Goal: Task Accomplishment & Management: Complete application form

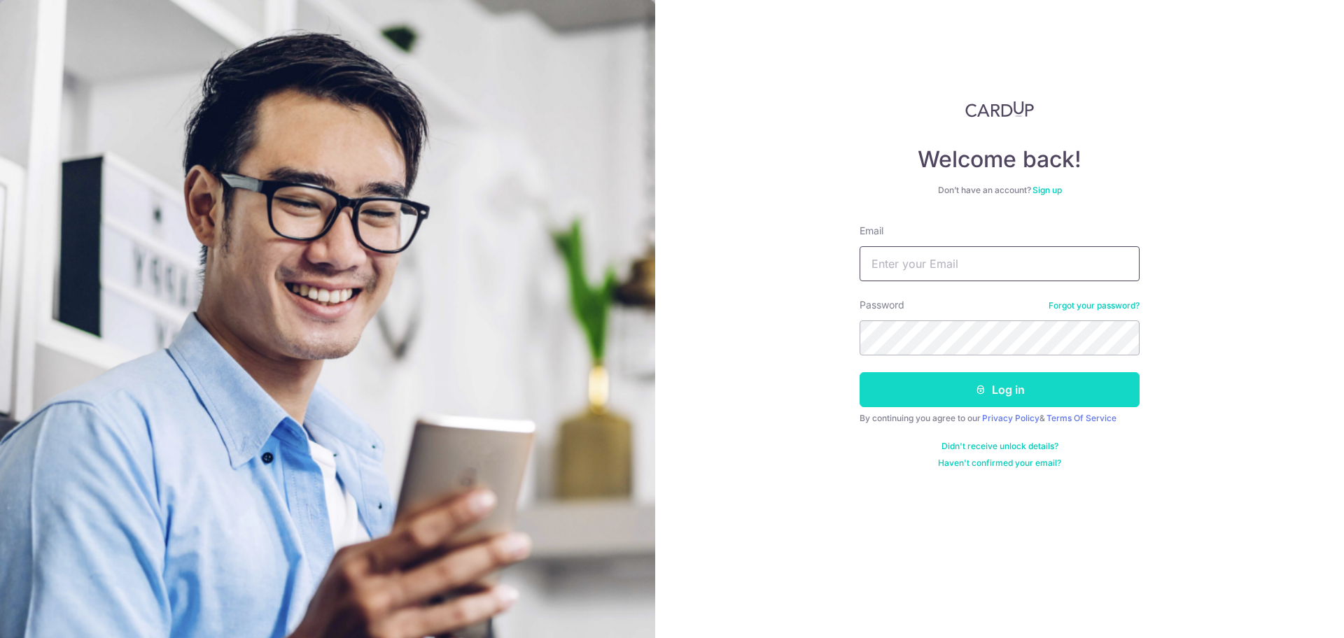
type input "[EMAIL_ADDRESS][DOMAIN_NAME]"
click at [1002, 385] on button "Log in" at bounding box center [1000, 389] width 280 height 35
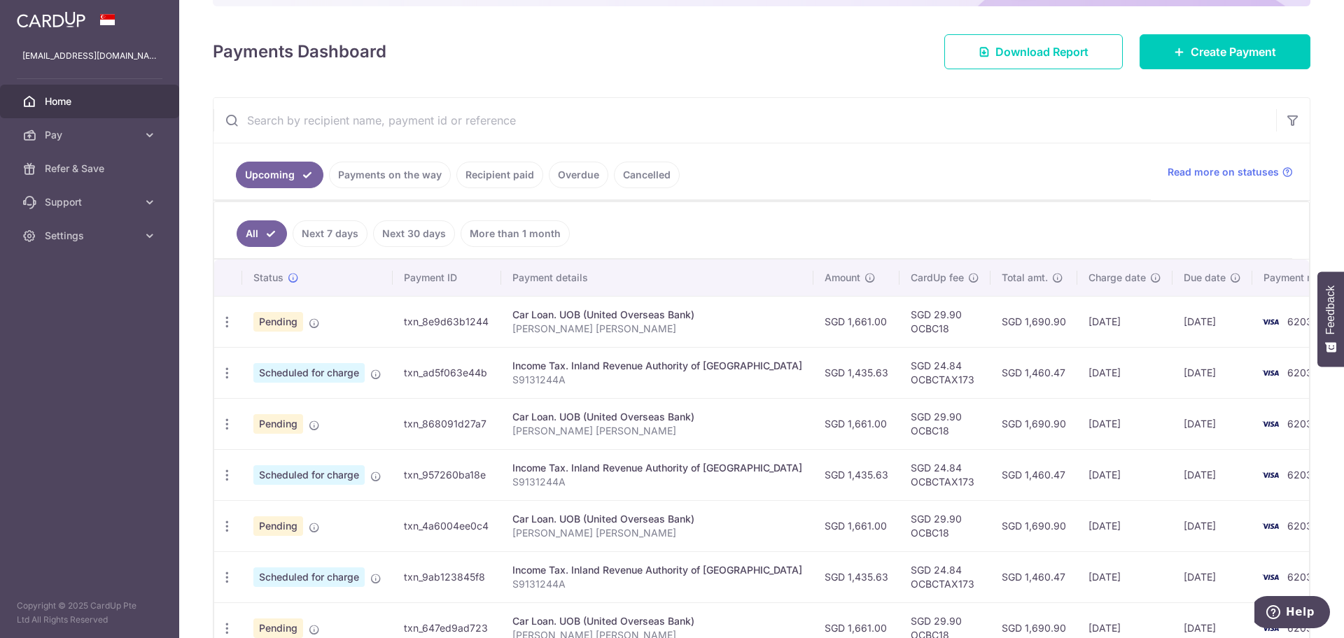
scroll to position [175, 0]
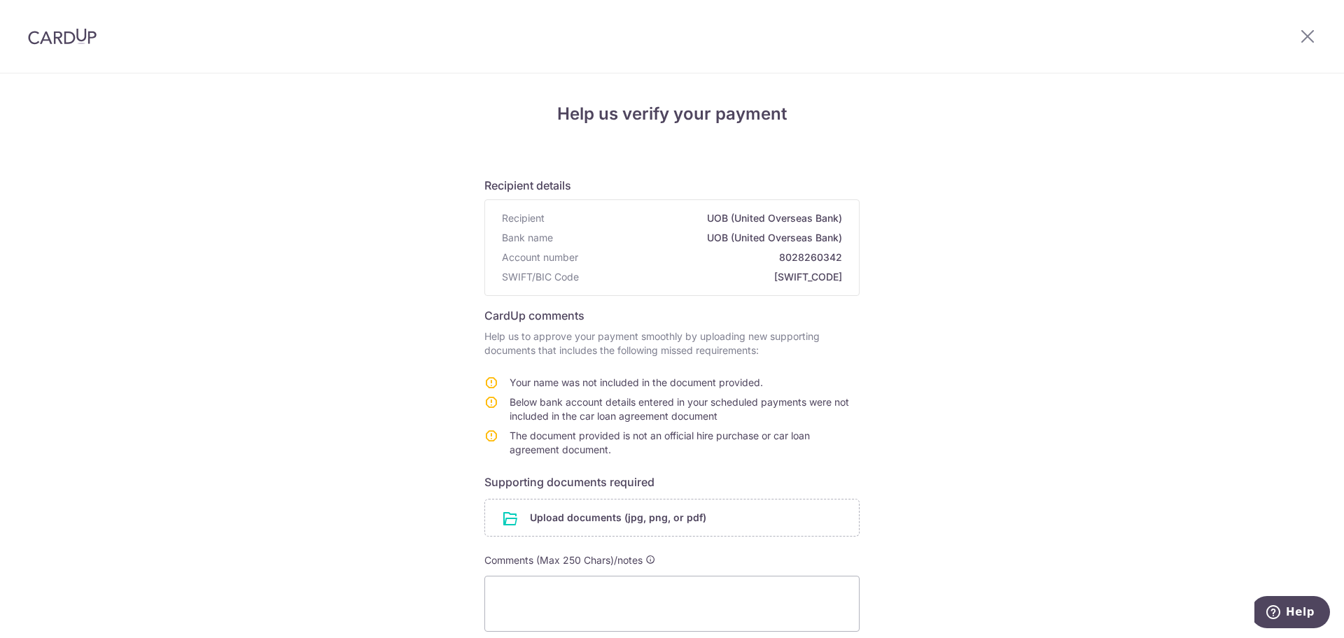
scroll to position [156, 0]
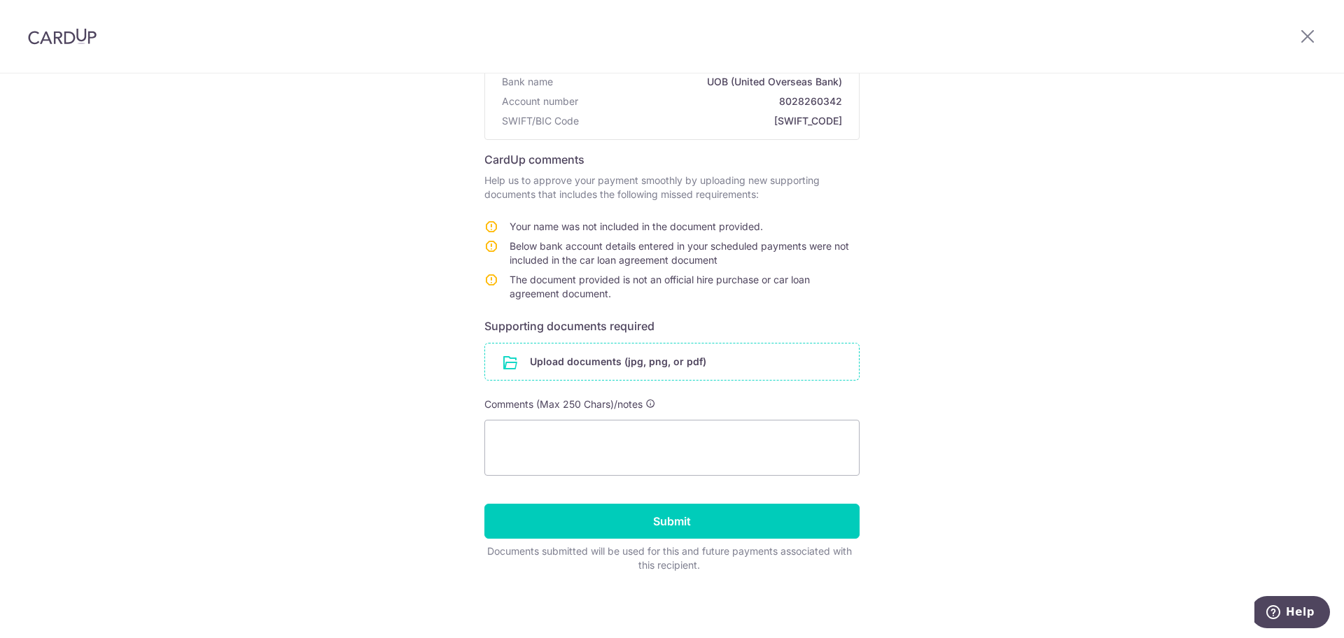
click at [627, 368] on input "file" at bounding box center [672, 362] width 374 height 36
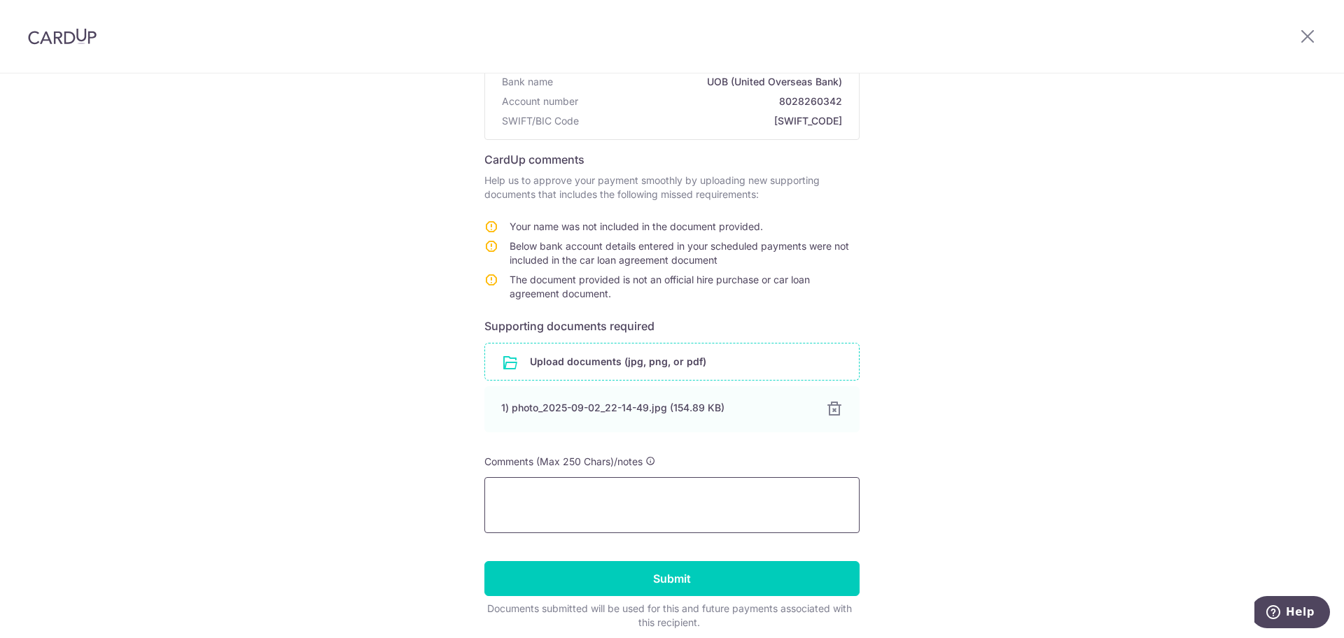
click at [565, 521] on textarea at bounding box center [671, 505] width 375 height 56
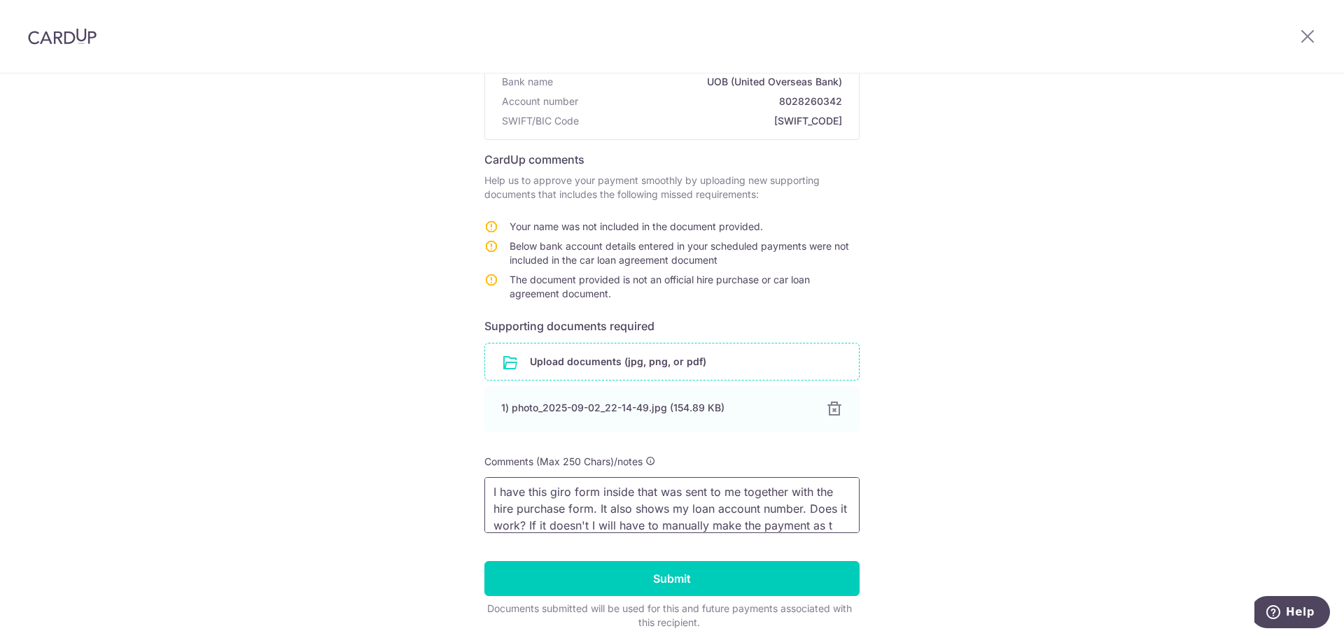
scroll to position [20, 0]
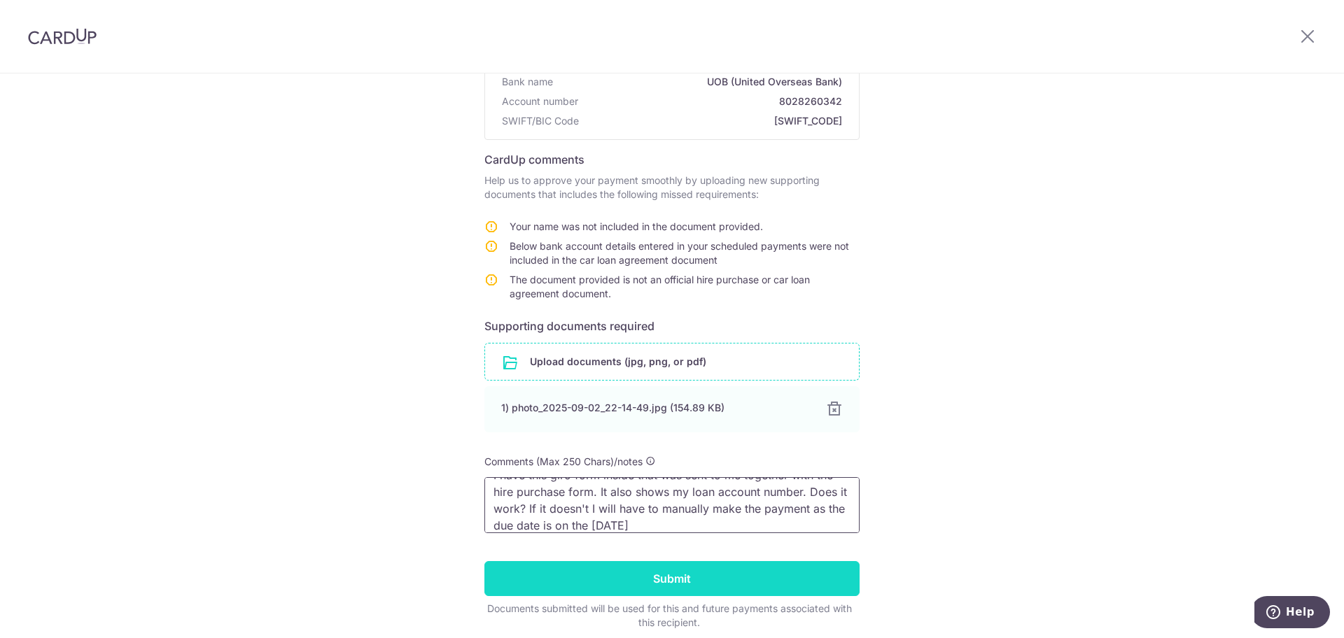
type textarea "I have this giro form inside that was sent to me together with the hire purchas…"
click at [722, 580] on input "Submit" at bounding box center [671, 578] width 375 height 35
